Goal: Task Accomplishment & Management: Use online tool/utility

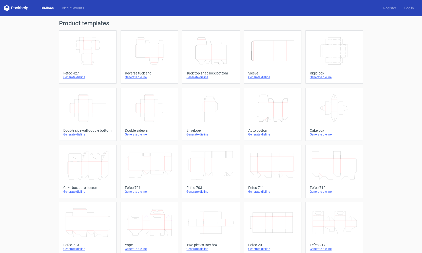
click at [217, 49] on icon "Height Depth Width" at bounding box center [210, 51] width 45 height 28
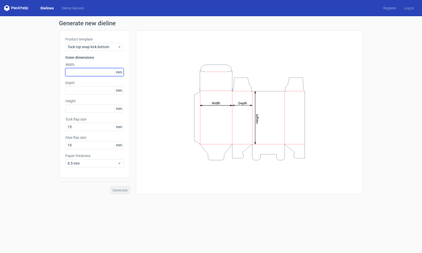
click at [95, 73] on input "text" at bounding box center [94, 72] width 58 height 8
type input "79"
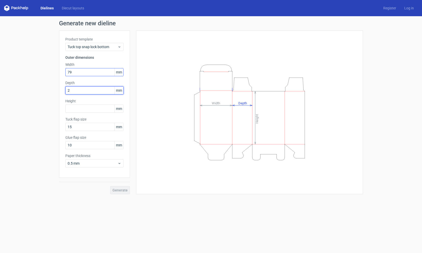
type input "27"
type input "65"
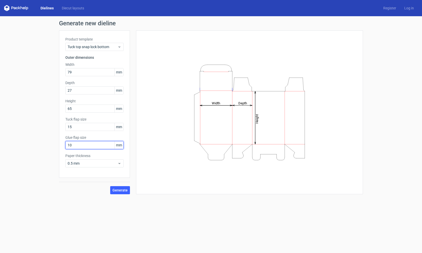
drag, startPoint x: 72, startPoint y: 146, endPoint x: 68, endPoint y: 145, distance: 4.1
click at [68, 145] on input "10" at bounding box center [94, 145] width 58 height 8
type input "20"
click at [120, 190] on span "Generate" at bounding box center [119, 190] width 15 height 4
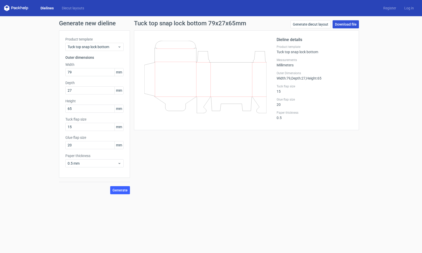
click at [346, 23] on link "Download file" at bounding box center [345, 24] width 26 height 8
